Goal: Answer question/provide support

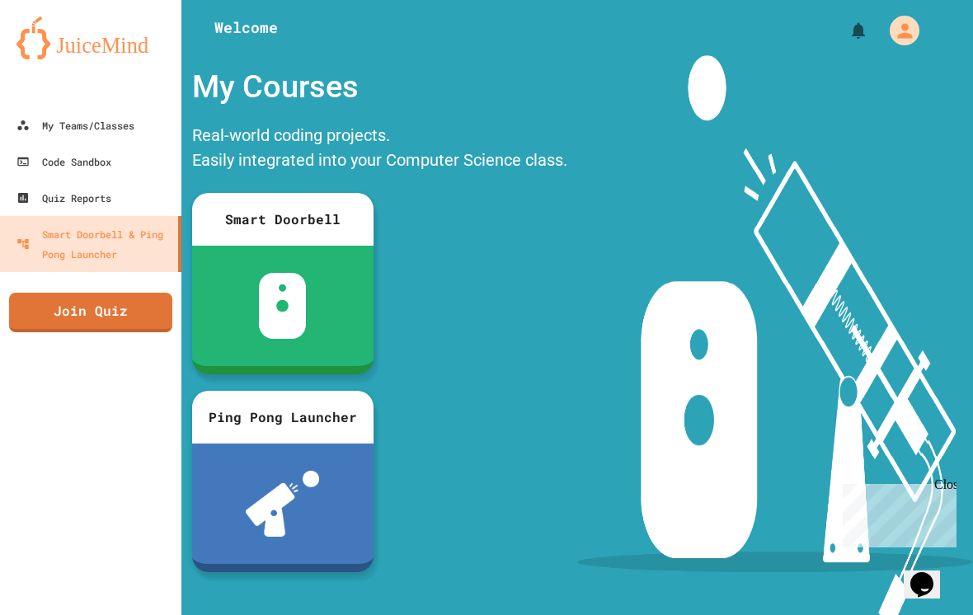
click at [936, 493] on div "Close" at bounding box center [944, 487] width 21 height 21
click at [27, 121] on icon at bounding box center [22, 125] width 13 height 13
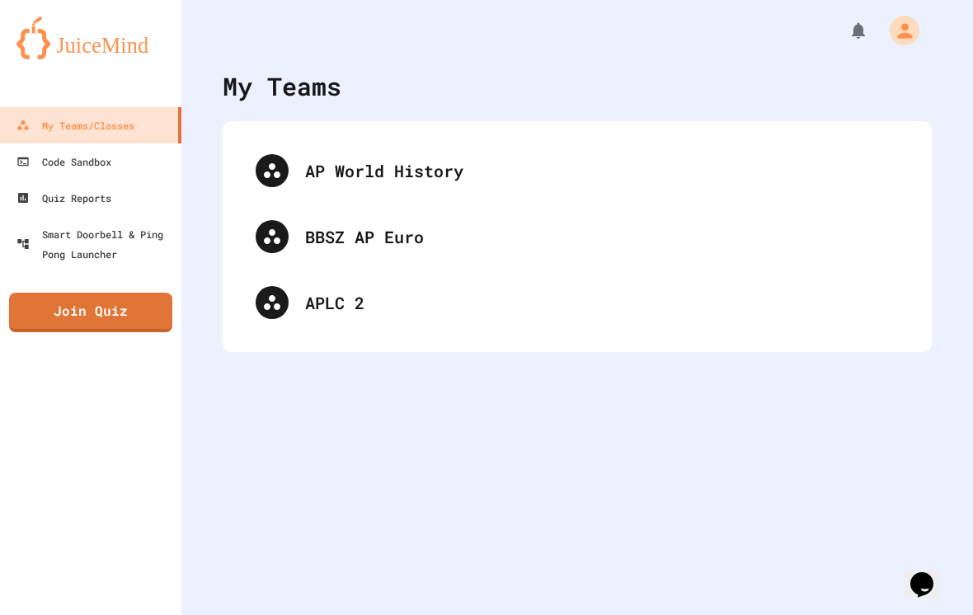
click at [741, 313] on div "APLC 2" at bounding box center [602, 302] width 594 height 25
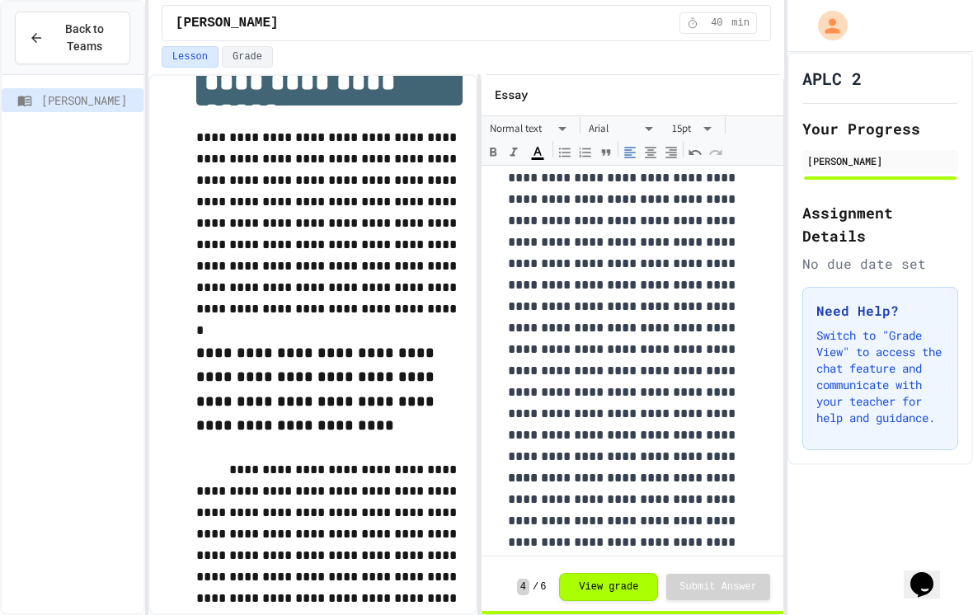
scroll to position [131, 0]
click at [642, 601] on button "View grade" at bounding box center [608, 587] width 99 height 28
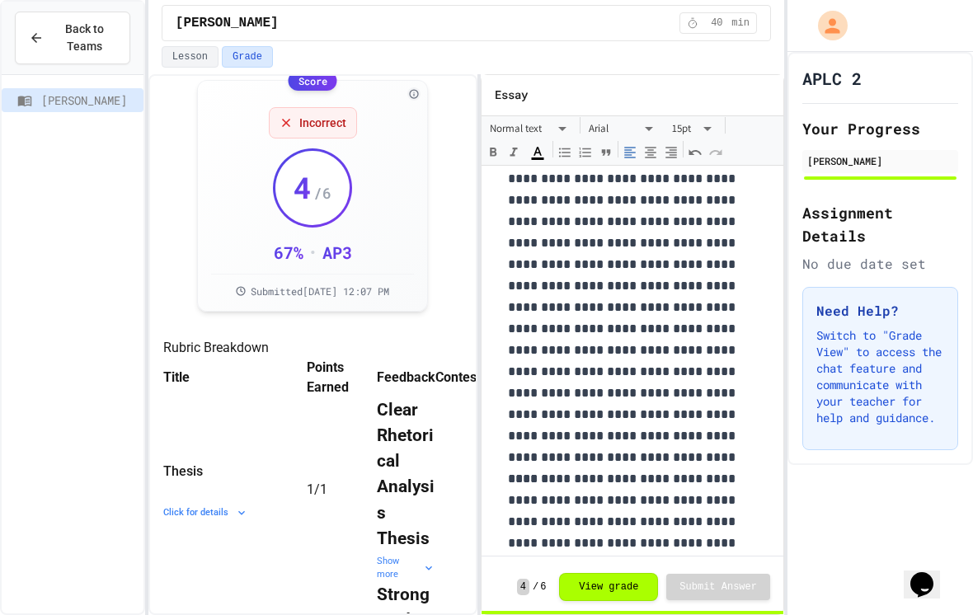
scroll to position [3, 0]
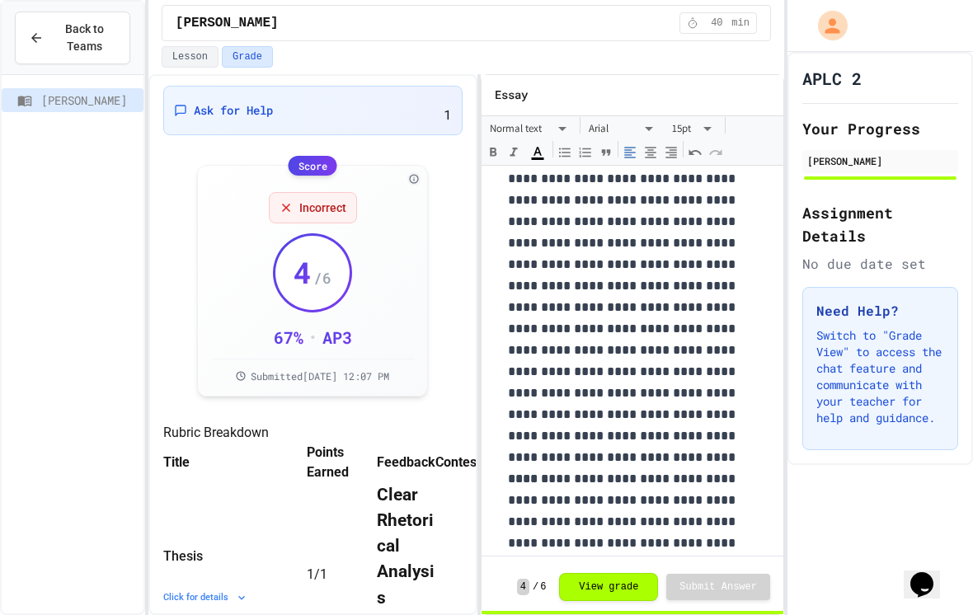
click at [416, 106] on div "Ask for Help 1" at bounding box center [313, 110] width 278 height 28
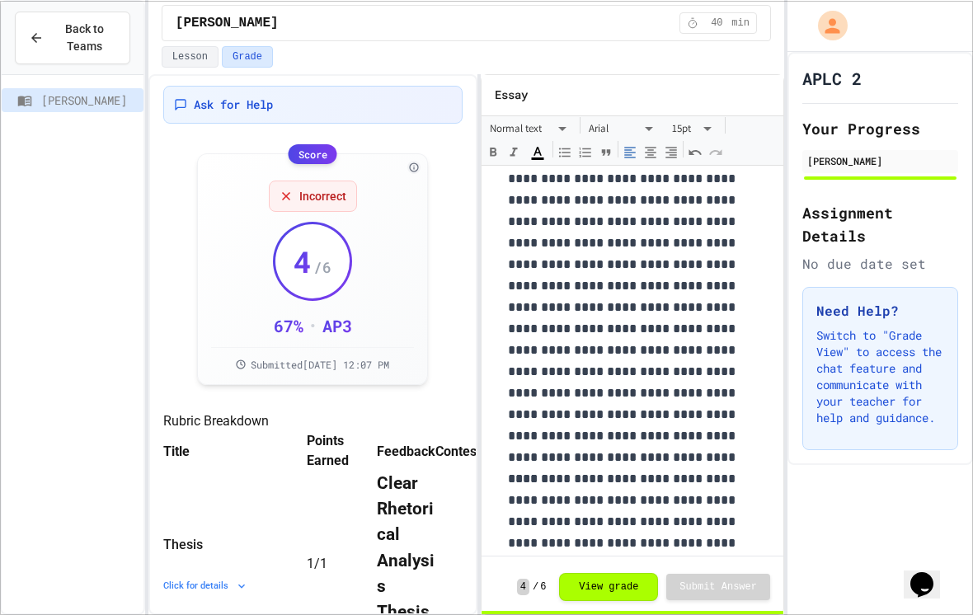
scroll to position [0, 0]
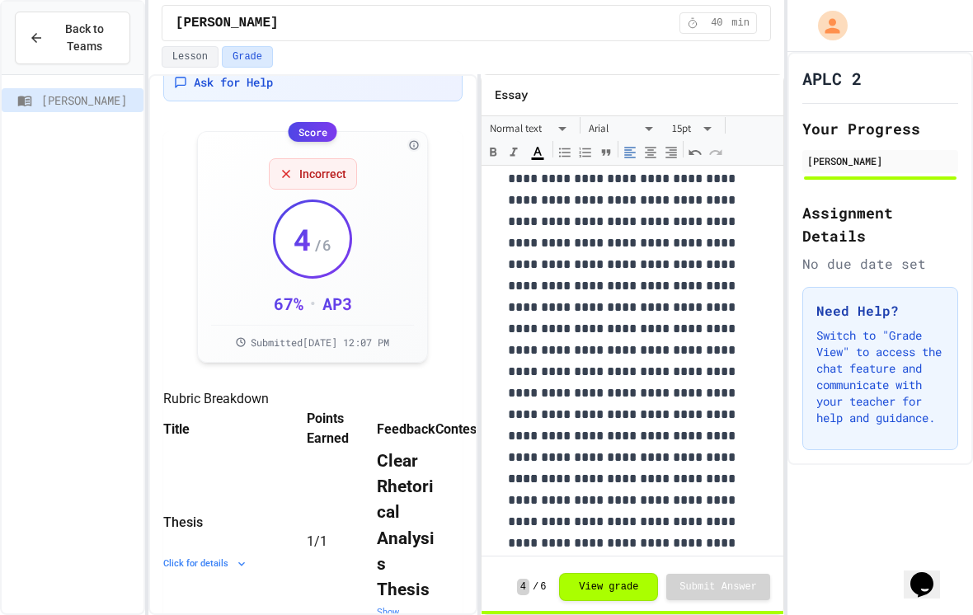
scroll to position [24, 0]
click at [321, 235] on span "/ 6" at bounding box center [322, 246] width 18 height 23
click at [326, 167] on span "Incorrect" at bounding box center [322, 175] width 47 height 16
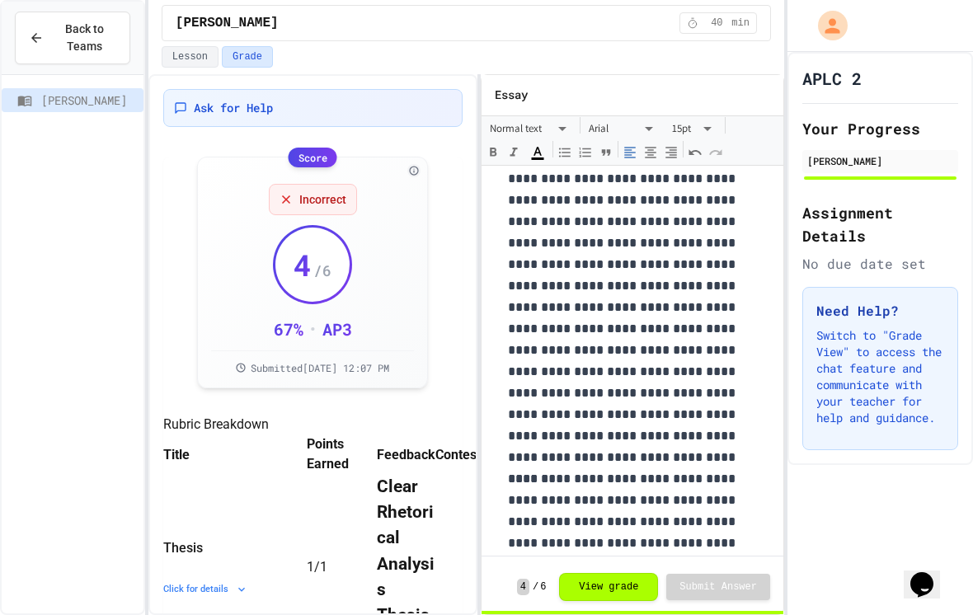
scroll to position [-1, 0]
click at [250, 46] on button "Grade" at bounding box center [247, 56] width 51 height 21
click at [303, 100] on div "Ask for Help" at bounding box center [313, 108] width 278 height 16
